Goal: Contribute content: Add original content to the website for others to see

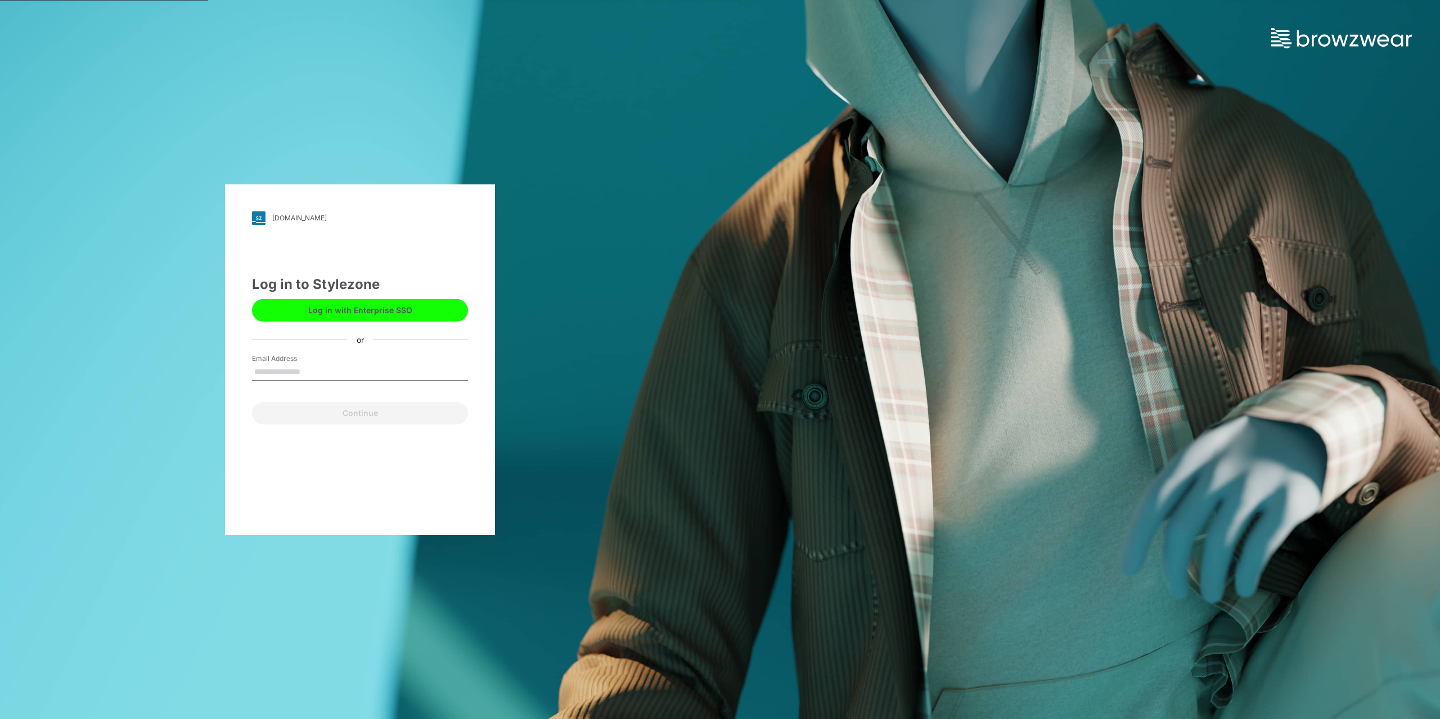
click at [267, 374] on input "Email Address" at bounding box center [360, 372] width 216 height 17
type input "**********"
click at [329, 416] on button "Continue" at bounding box center [360, 413] width 216 height 22
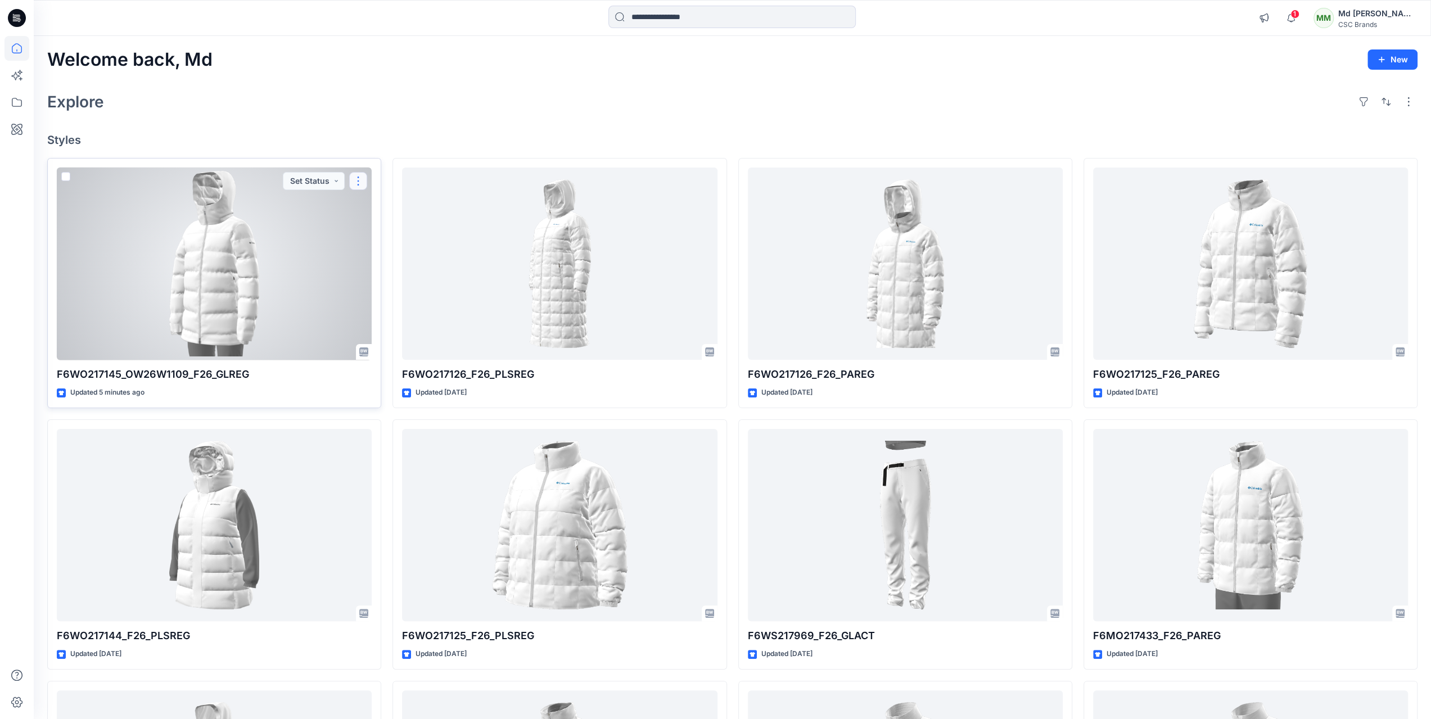
click at [367, 181] on button "button" at bounding box center [358, 181] width 18 height 18
click at [375, 208] on p "Edit" at bounding box center [379, 207] width 14 height 12
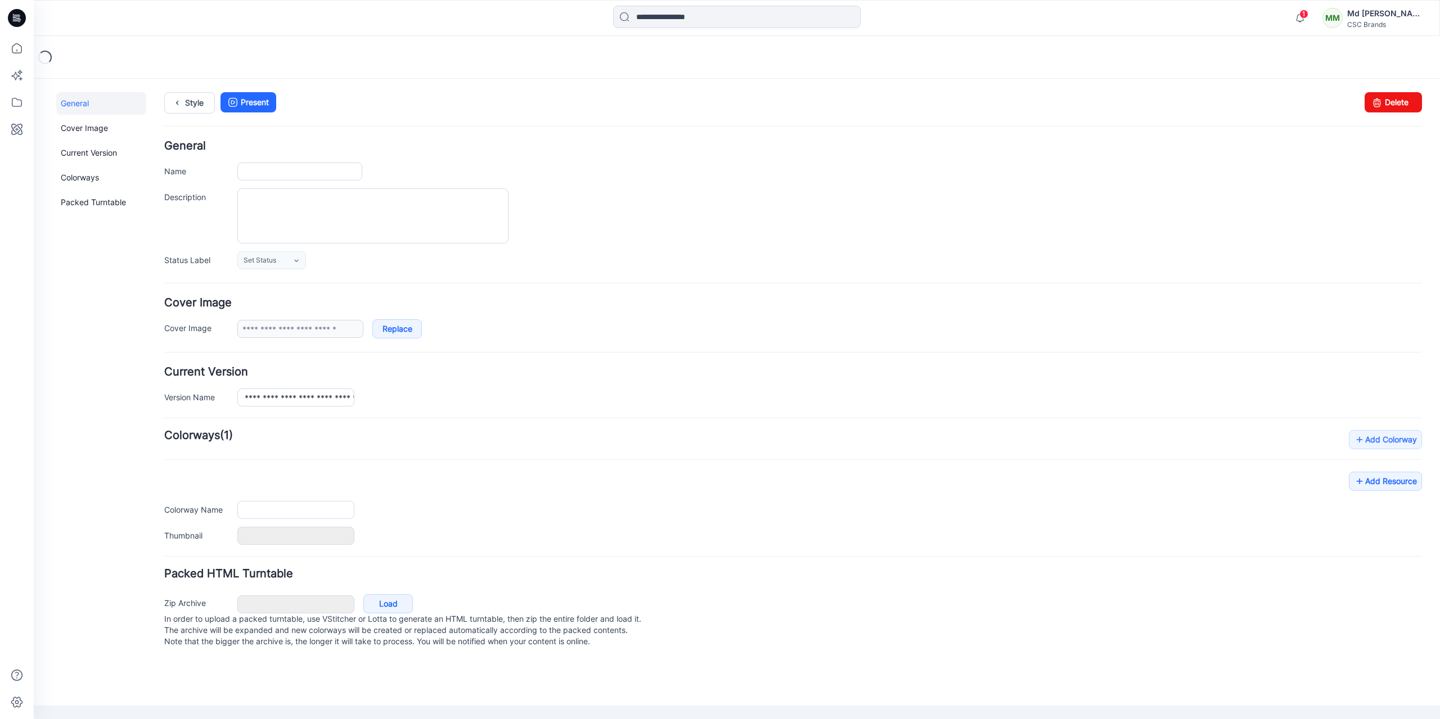
type input "**********"
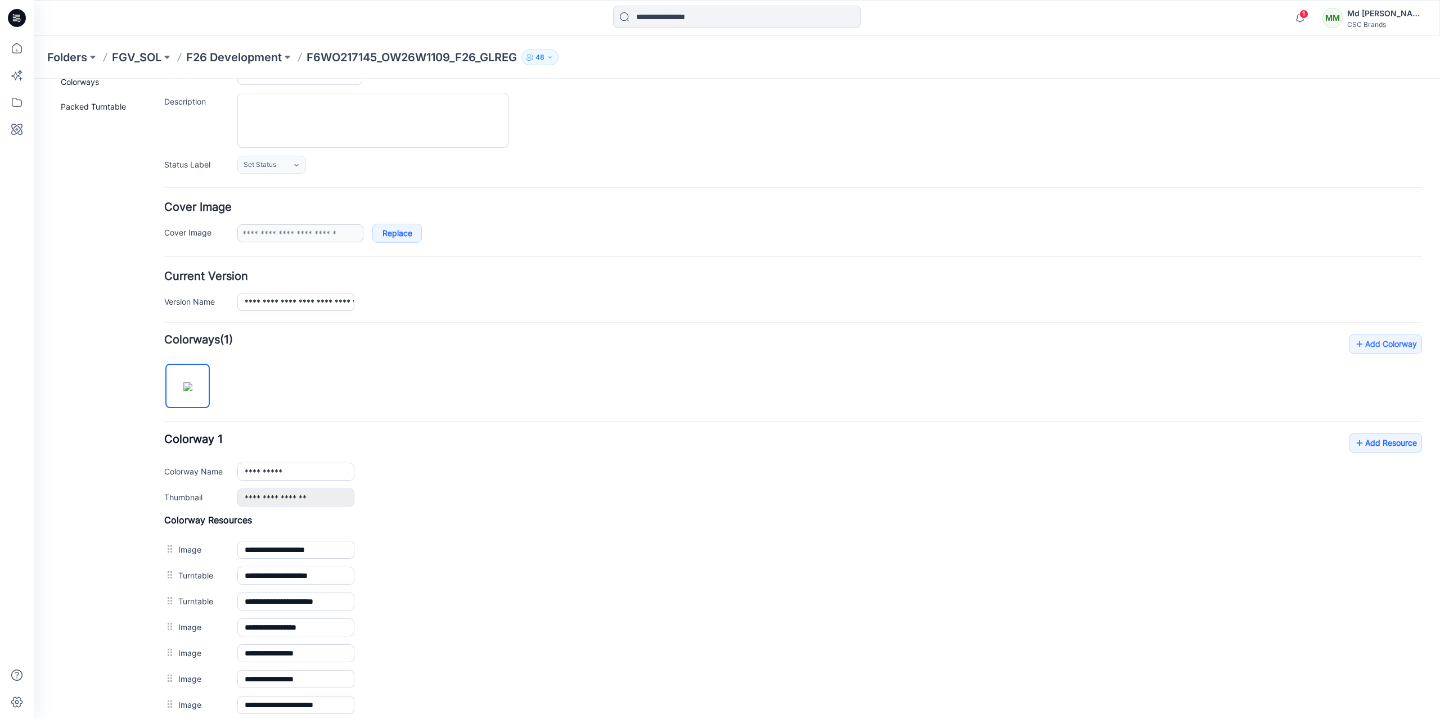
scroll to position [243, 0]
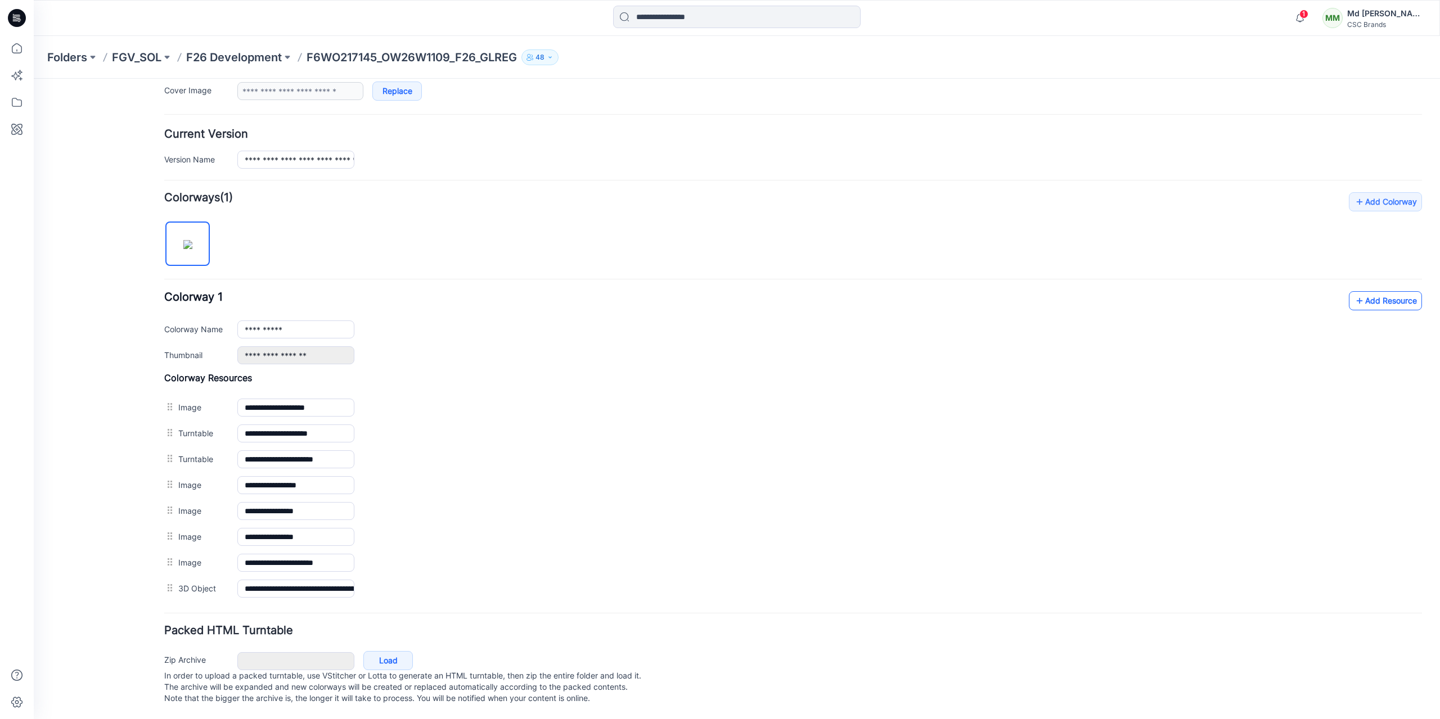
click at [1370, 294] on link "Add Resource" at bounding box center [1385, 300] width 73 height 19
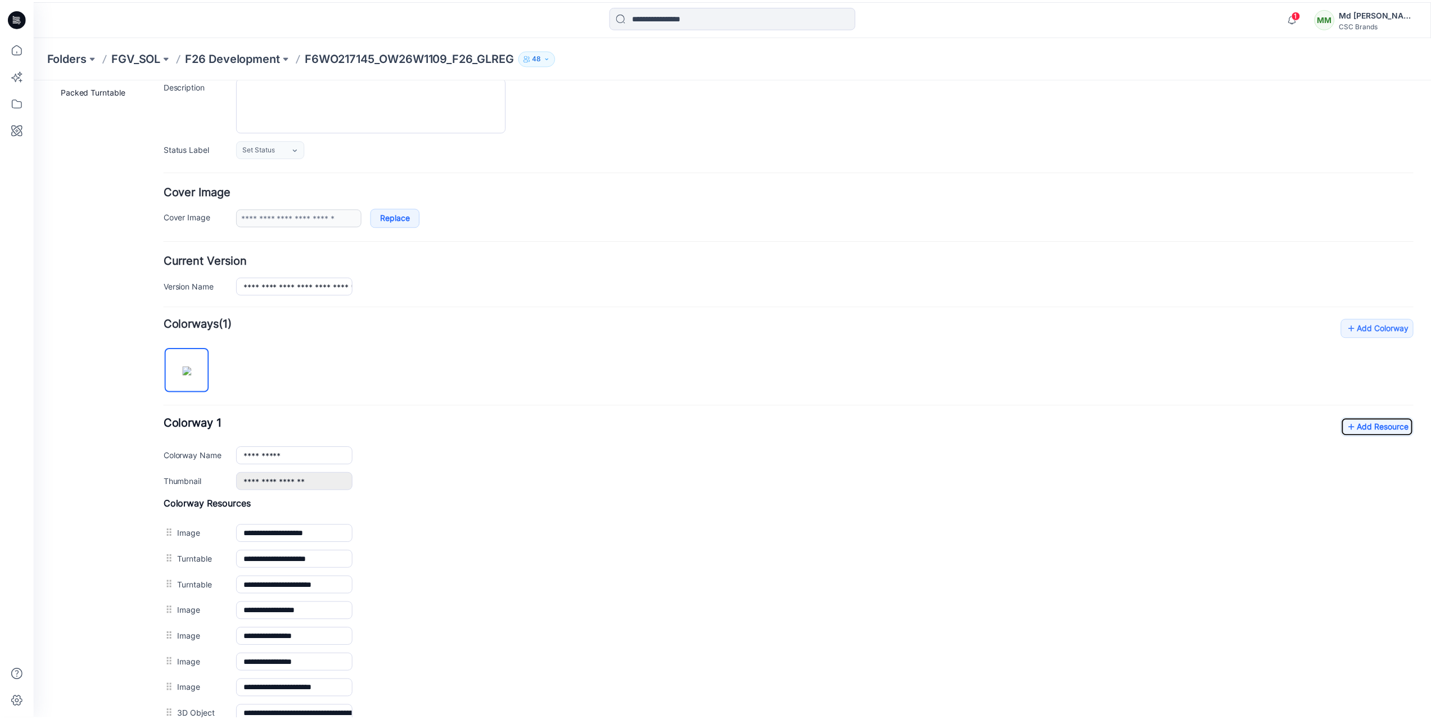
scroll to position [0, 0]
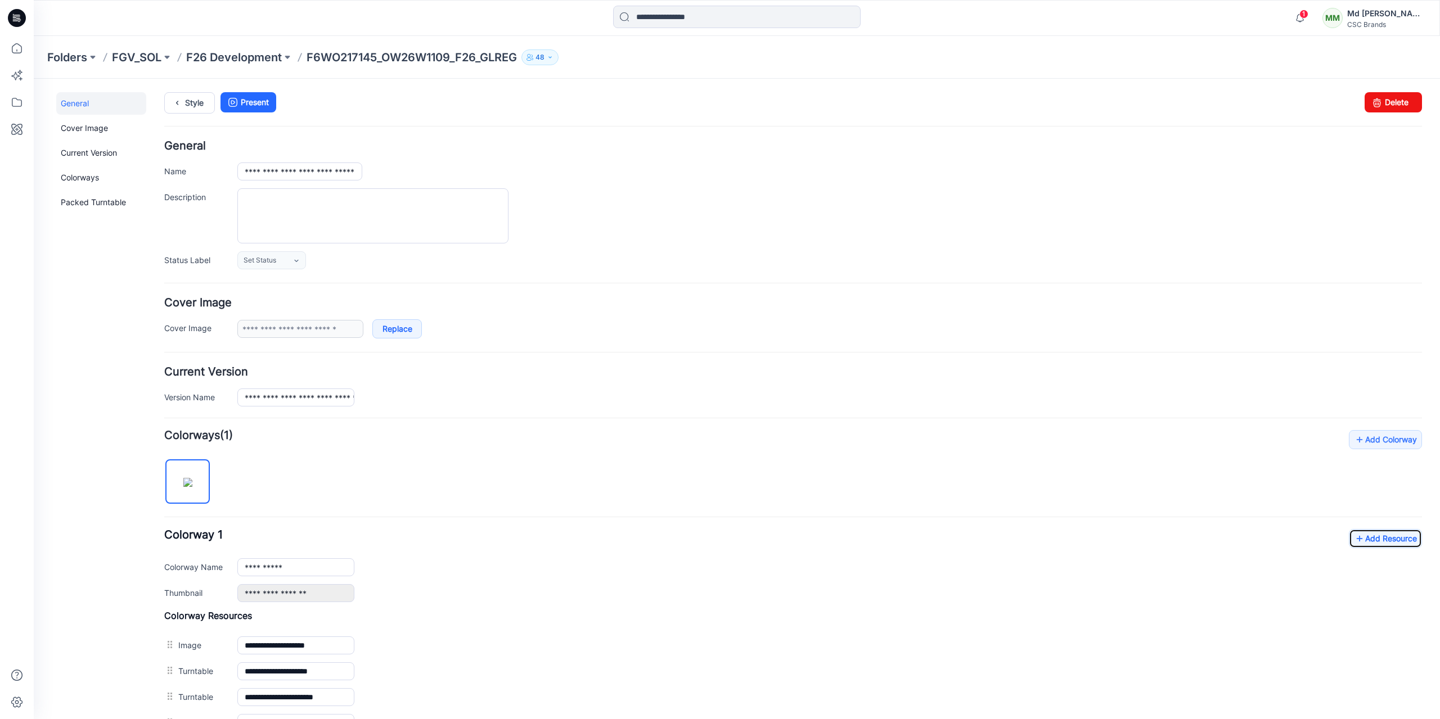
click at [16, 19] on icon at bounding box center [15, 19] width 4 height 1
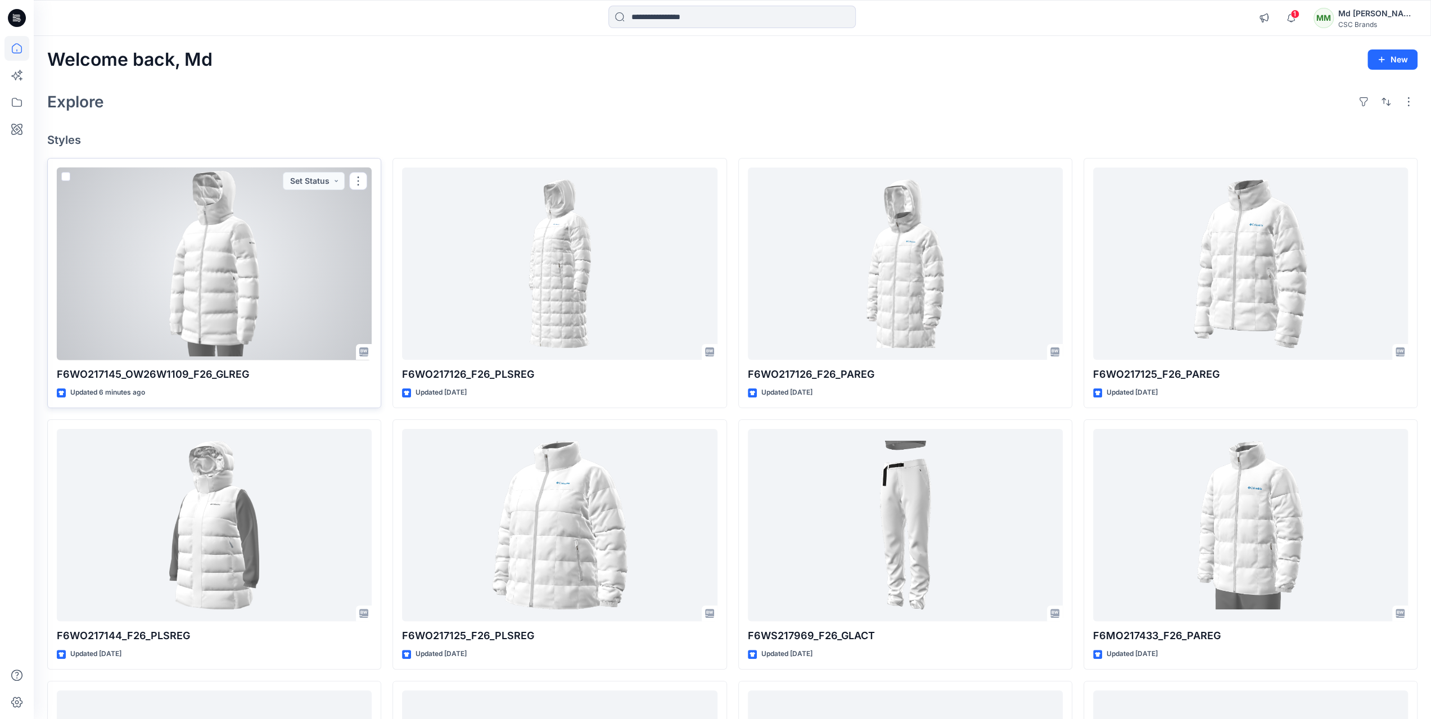
click at [242, 269] on div at bounding box center [214, 264] width 315 height 193
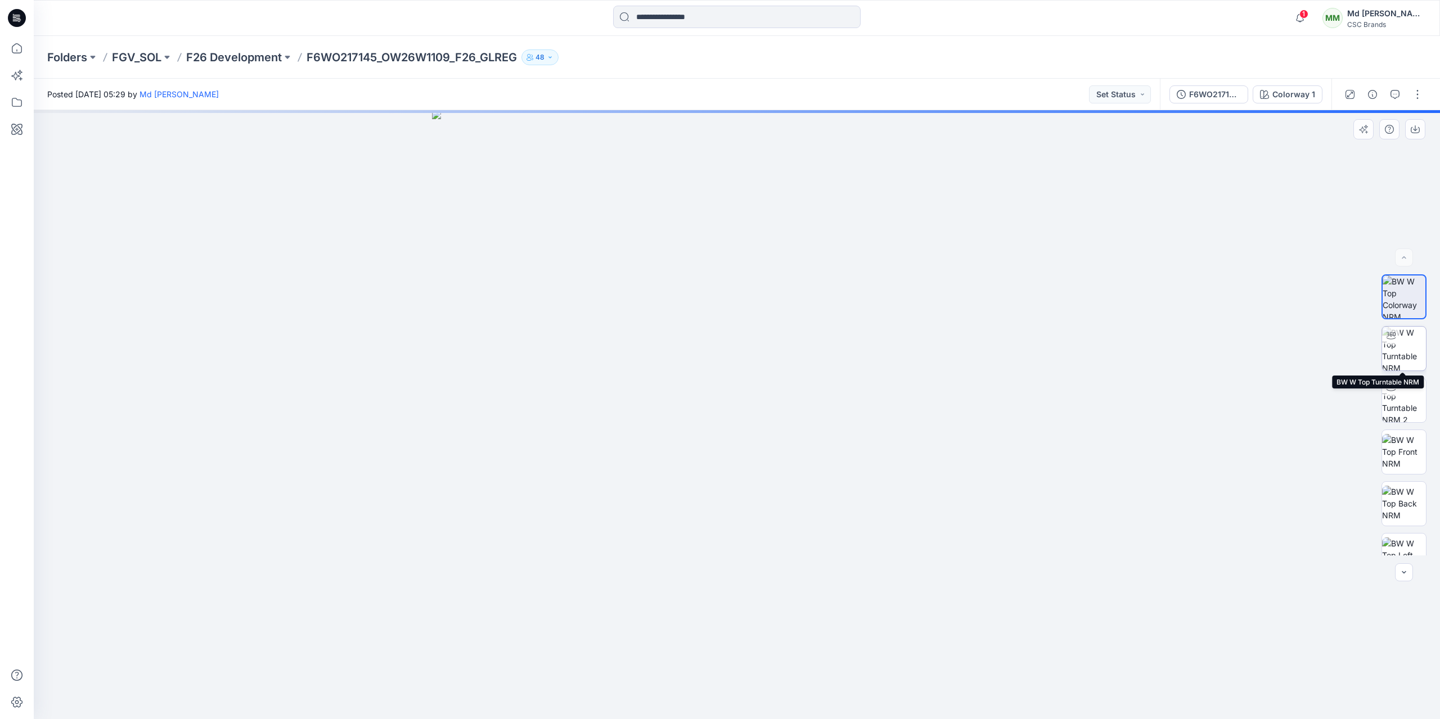
click at [1395, 336] on div at bounding box center [1391, 336] width 18 height 18
click at [1403, 399] on img at bounding box center [1404, 400] width 44 height 44
click at [1400, 456] on img at bounding box center [1404, 451] width 44 height 35
click at [1400, 499] on img at bounding box center [1404, 503] width 44 height 35
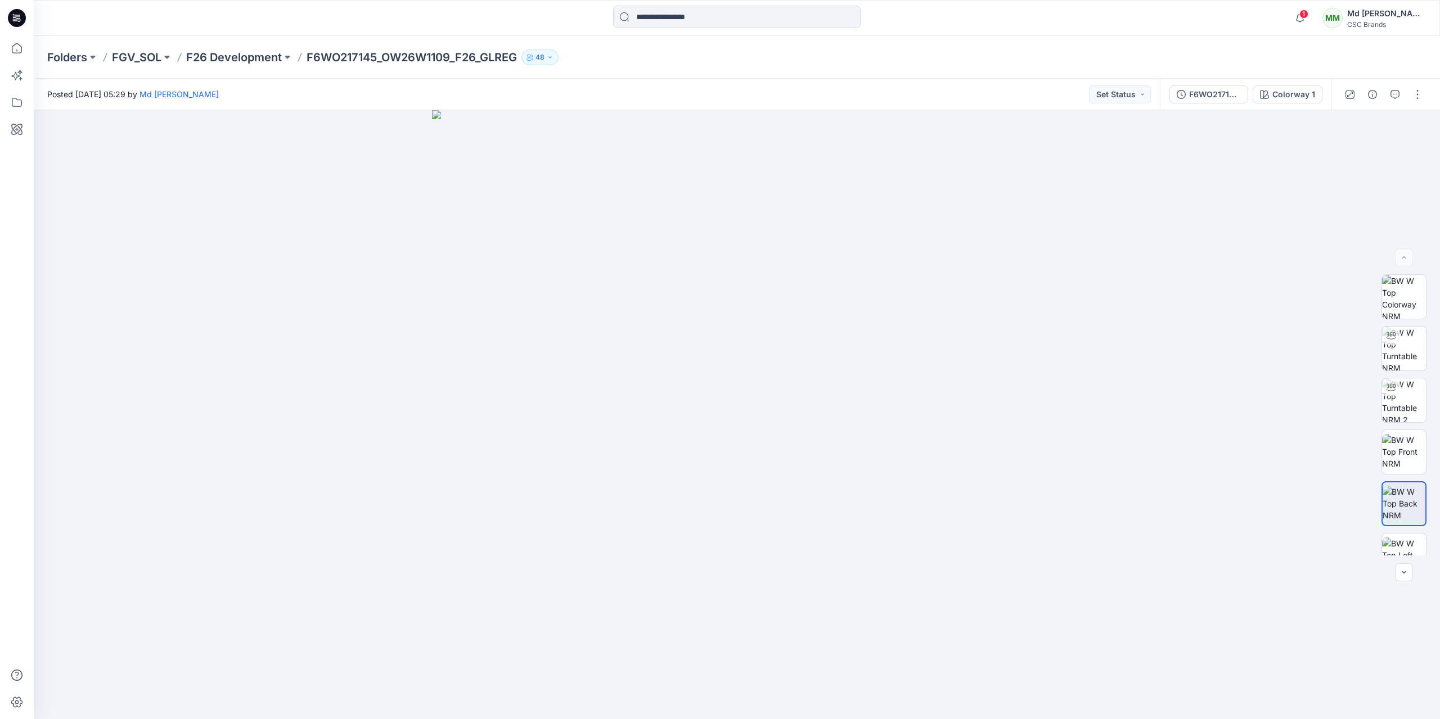
click at [21, 20] on icon at bounding box center [17, 18] width 18 height 18
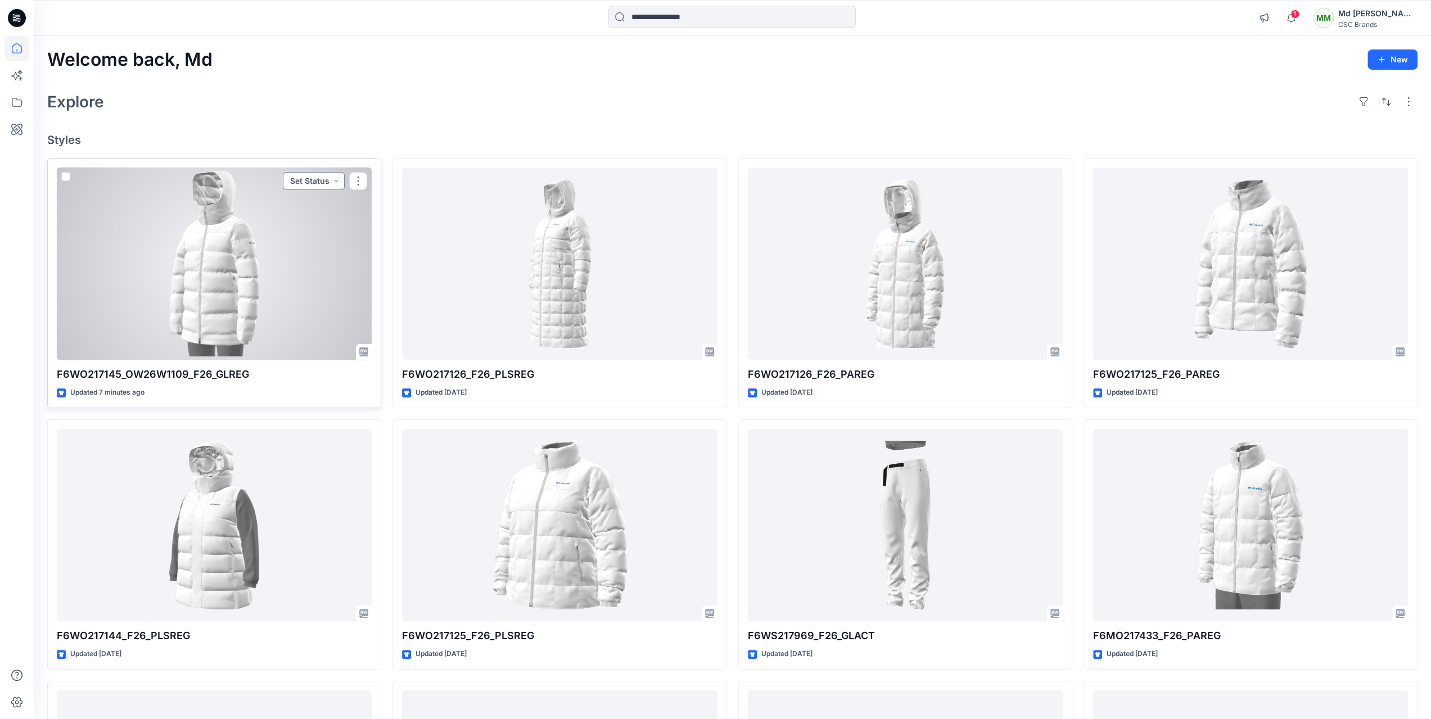
click at [324, 178] on button "Set Status" at bounding box center [314, 181] width 62 height 18
click at [285, 306] on p "F/A Virtual" at bounding box center [286, 307] width 39 height 15
click at [357, 179] on button "button" at bounding box center [358, 181] width 18 height 18
click at [381, 209] on p "Edit" at bounding box center [379, 207] width 14 height 12
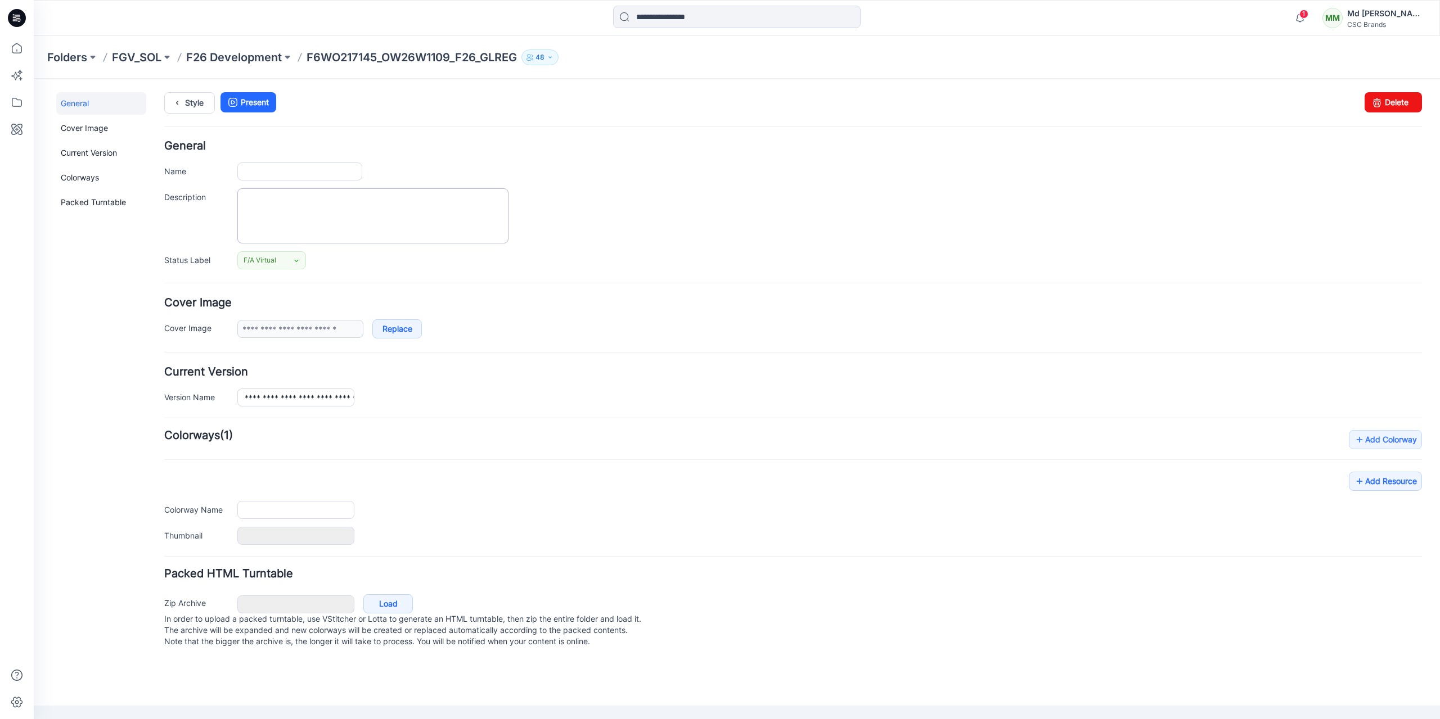
type input "**********"
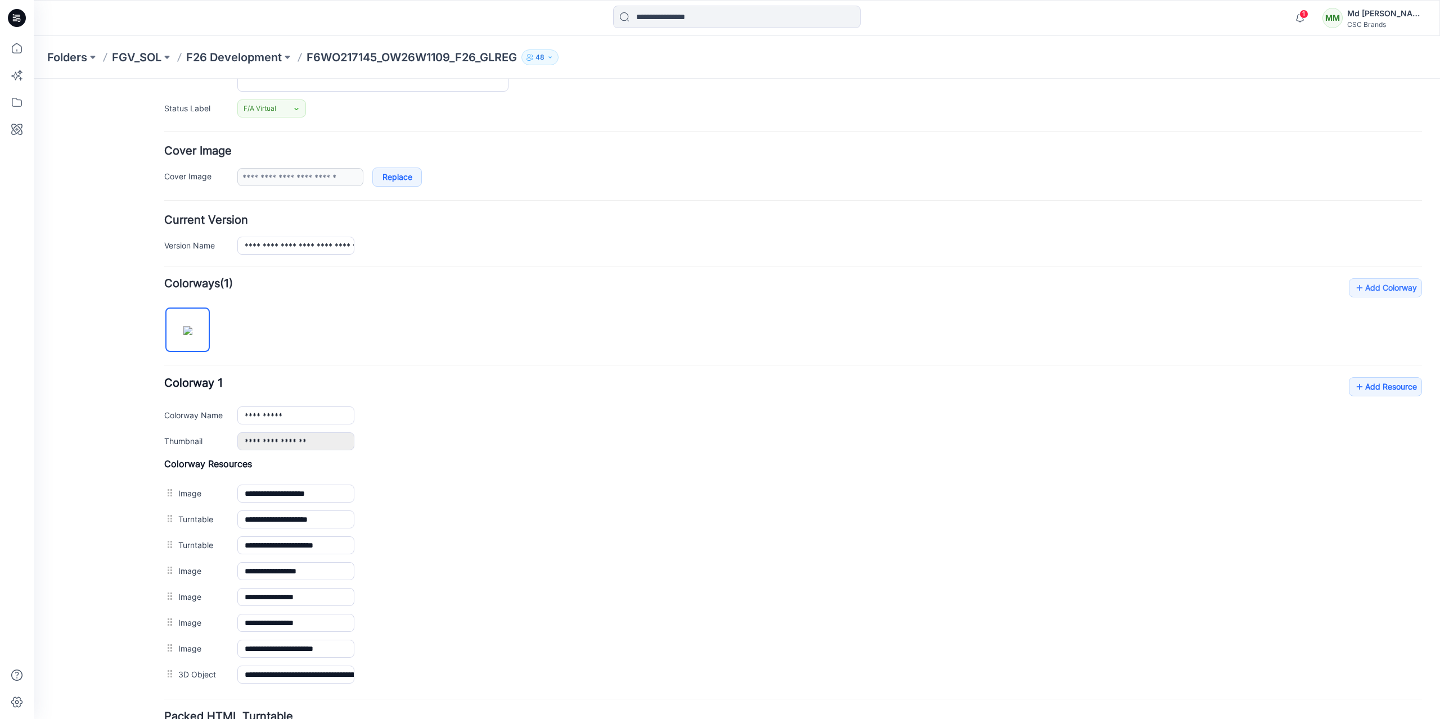
scroll to position [243, 0]
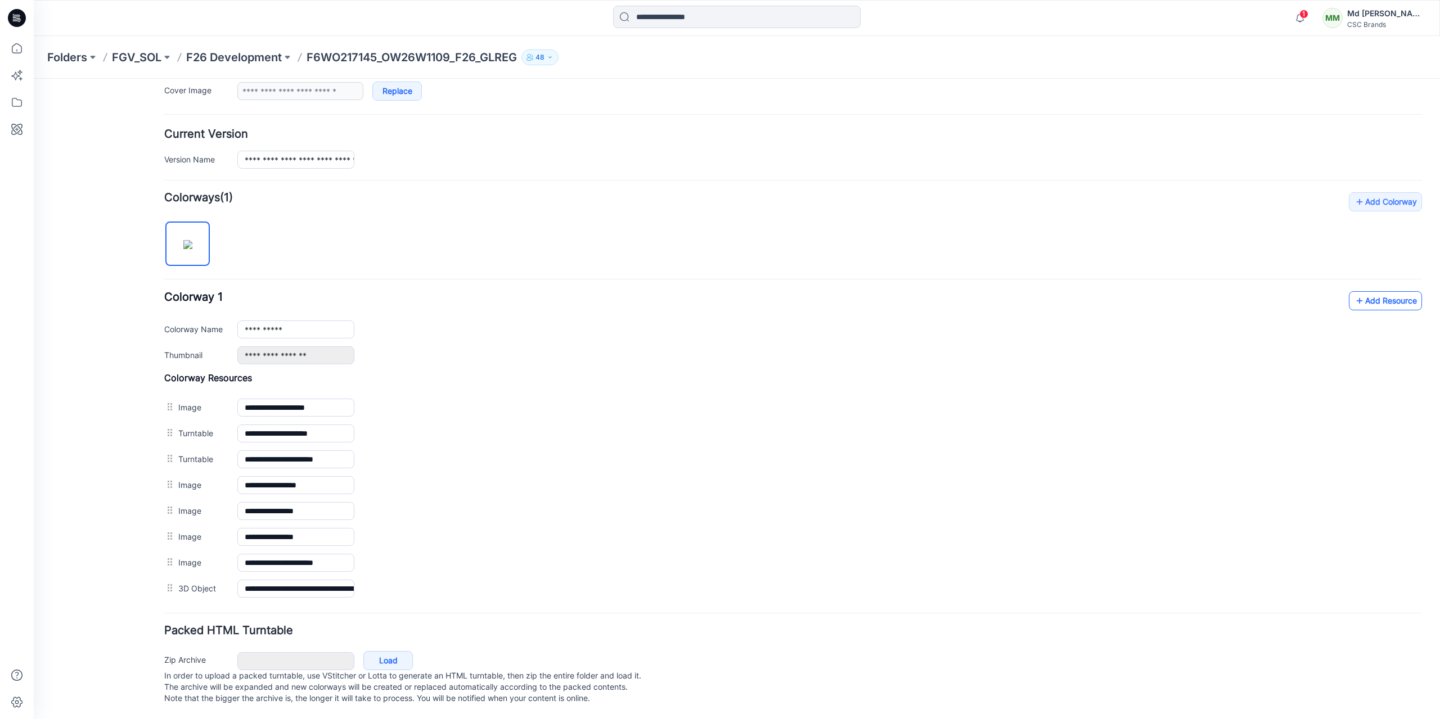
click at [1380, 298] on link "Add Resource" at bounding box center [1385, 300] width 73 height 19
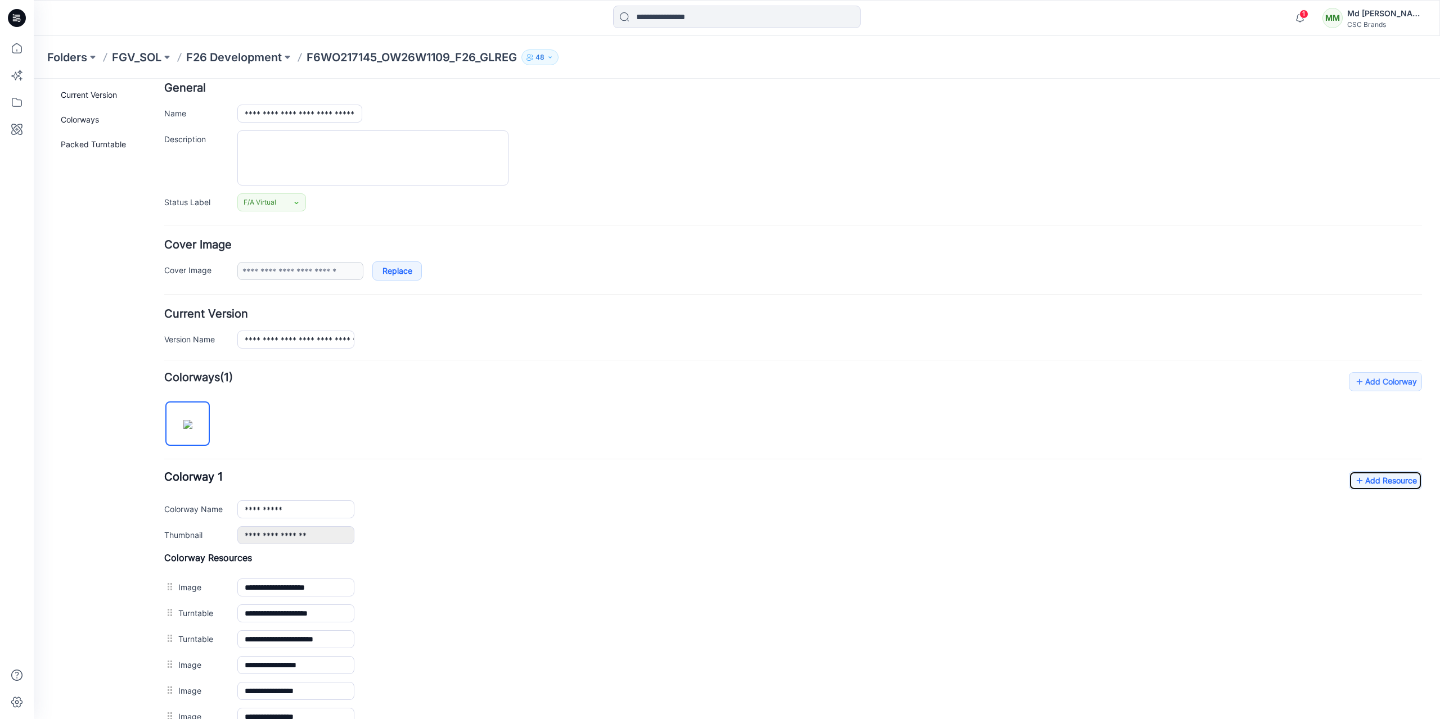
scroll to position [0, 0]
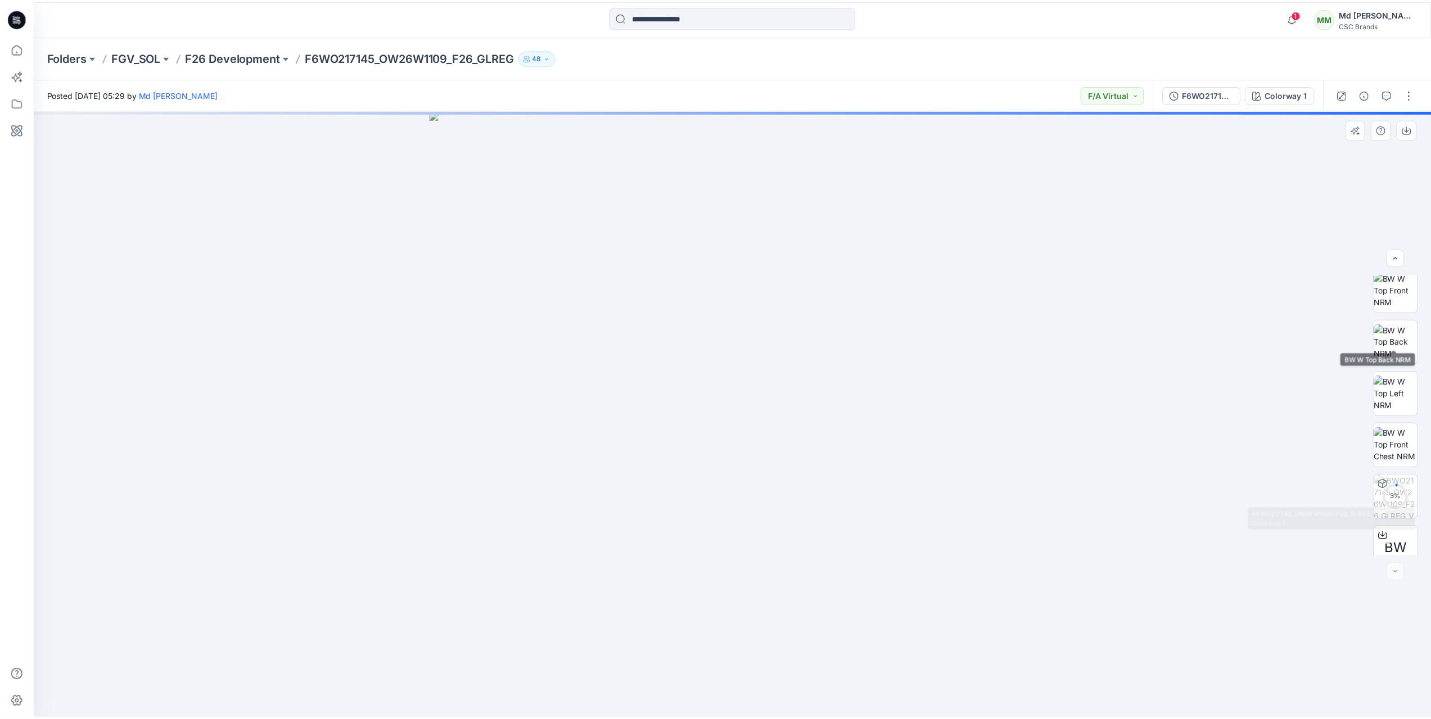
scroll to position [178, 0]
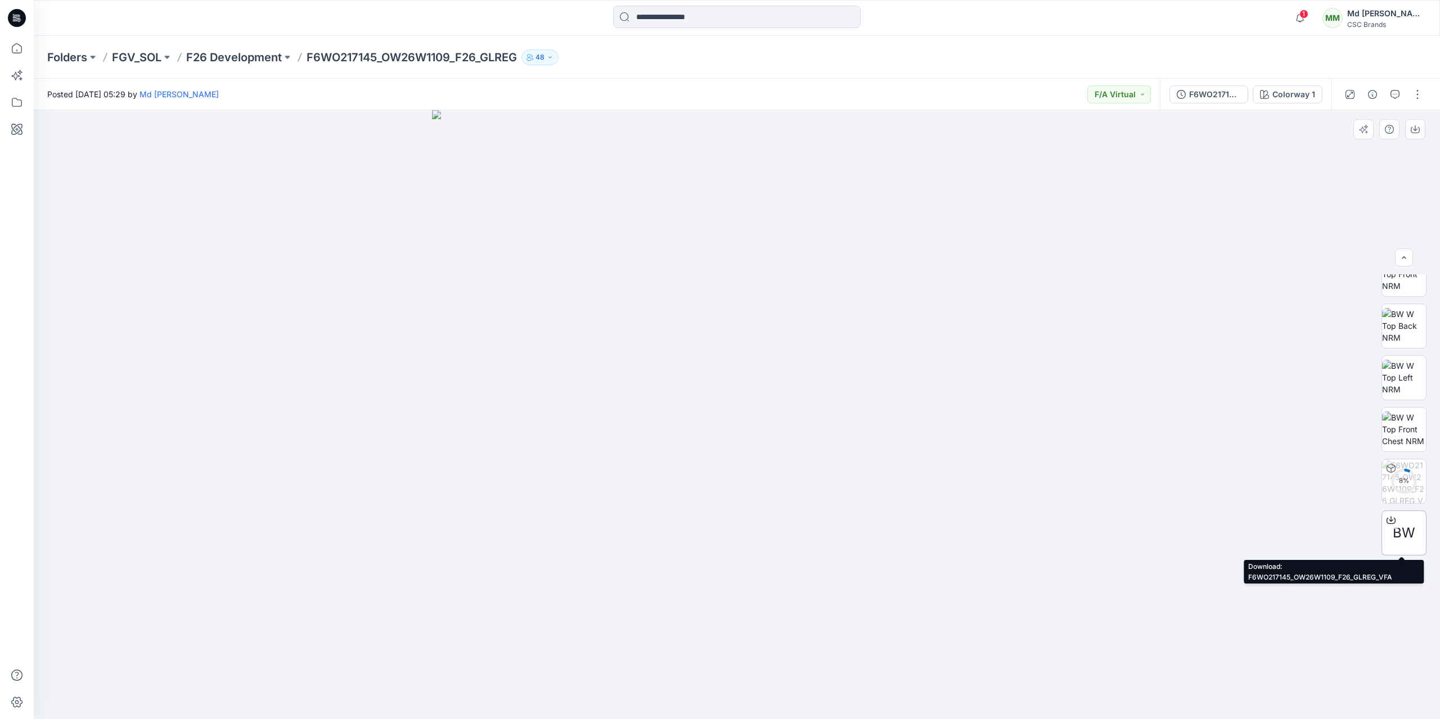
click at [1406, 525] on span "BW" at bounding box center [1403, 533] width 22 height 20
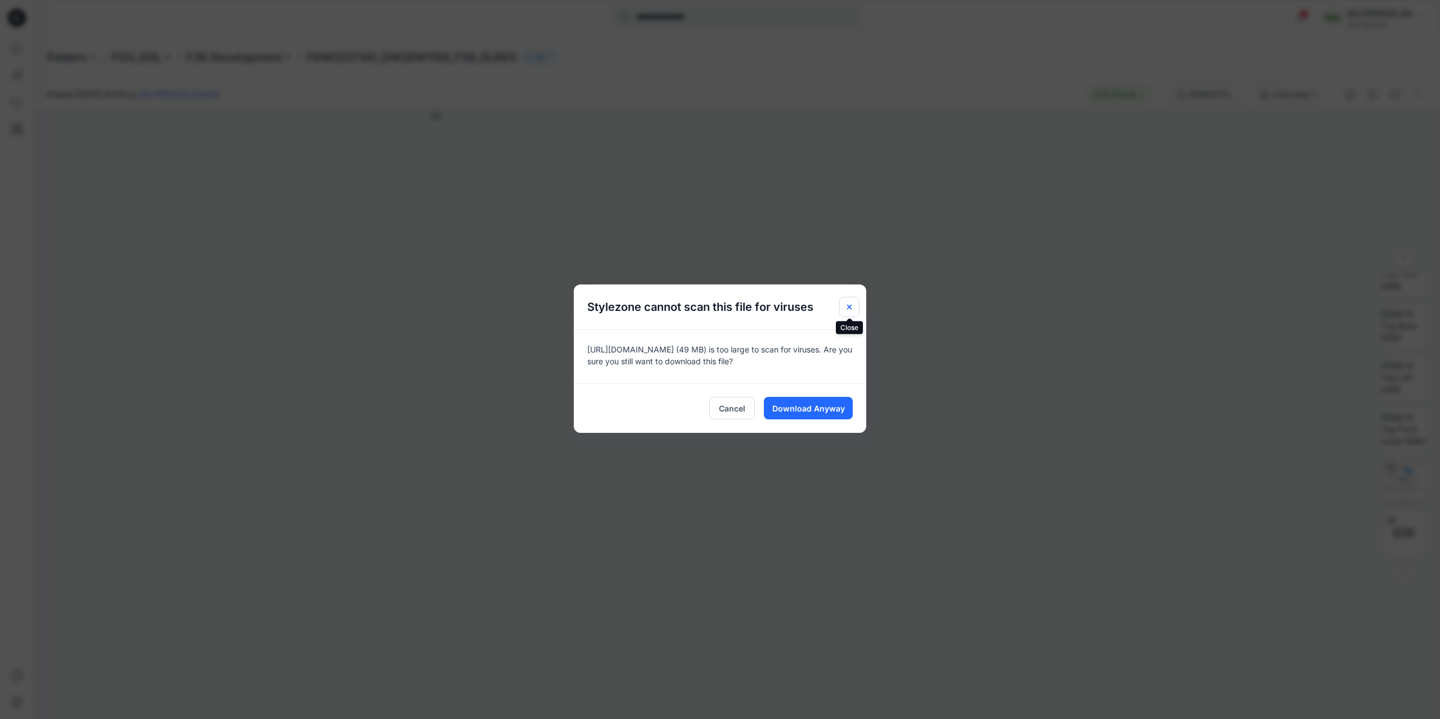
click at [844, 308] on button "Close" at bounding box center [849, 307] width 20 height 20
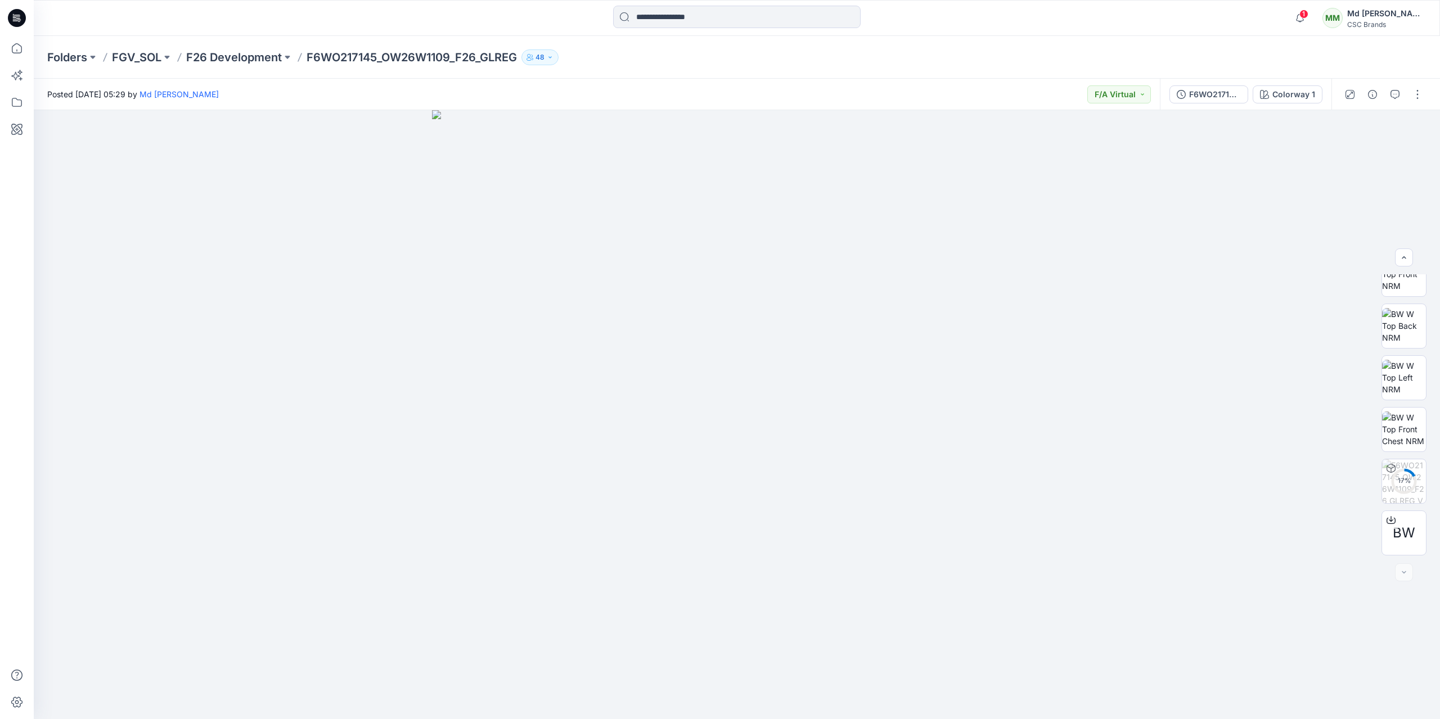
click at [17, 15] on icon at bounding box center [18, 15] width 6 height 1
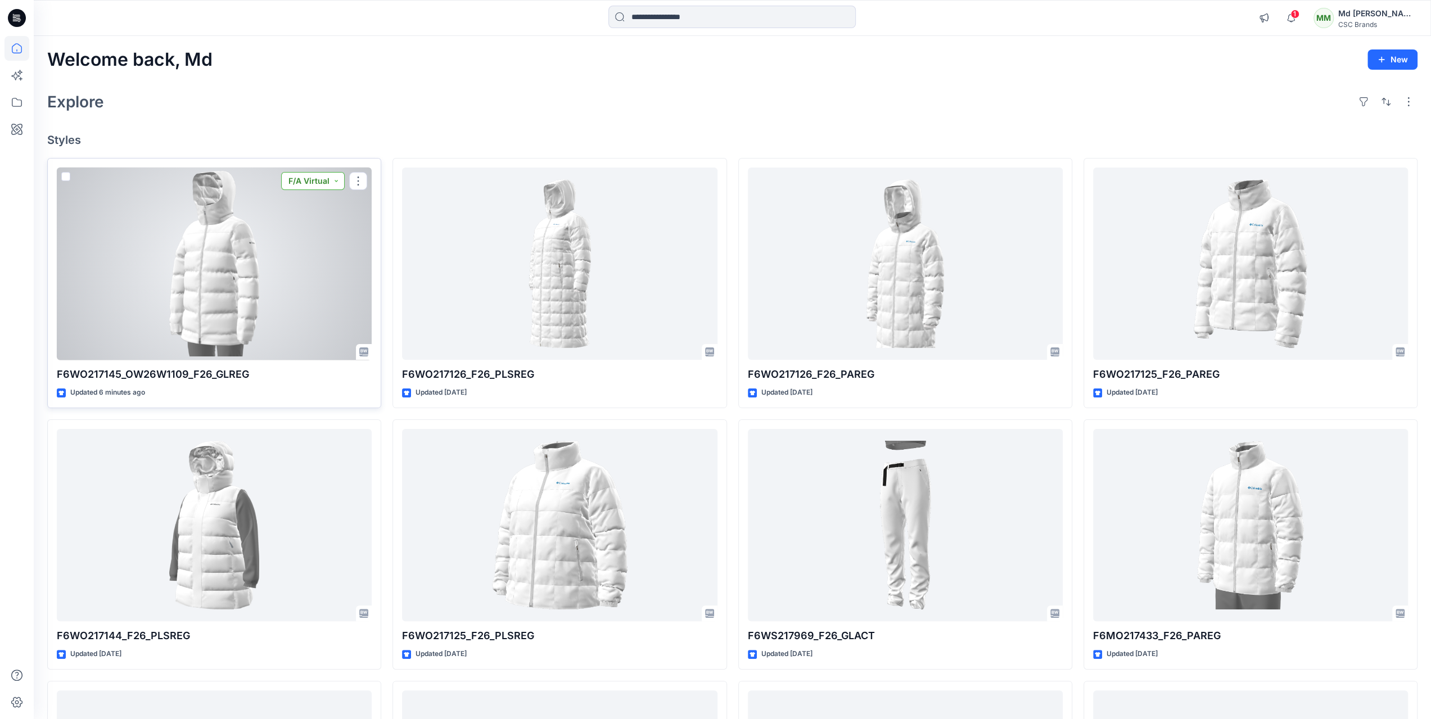
click at [339, 183] on button "F/A Virtual" at bounding box center [313, 181] width 64 height 18
click at [336, 183] on button "F/A Virtual" at bounding box center [313, 181] width 64 height 18
